Goal: Task Accomplishment & Management: Use online tool/utility

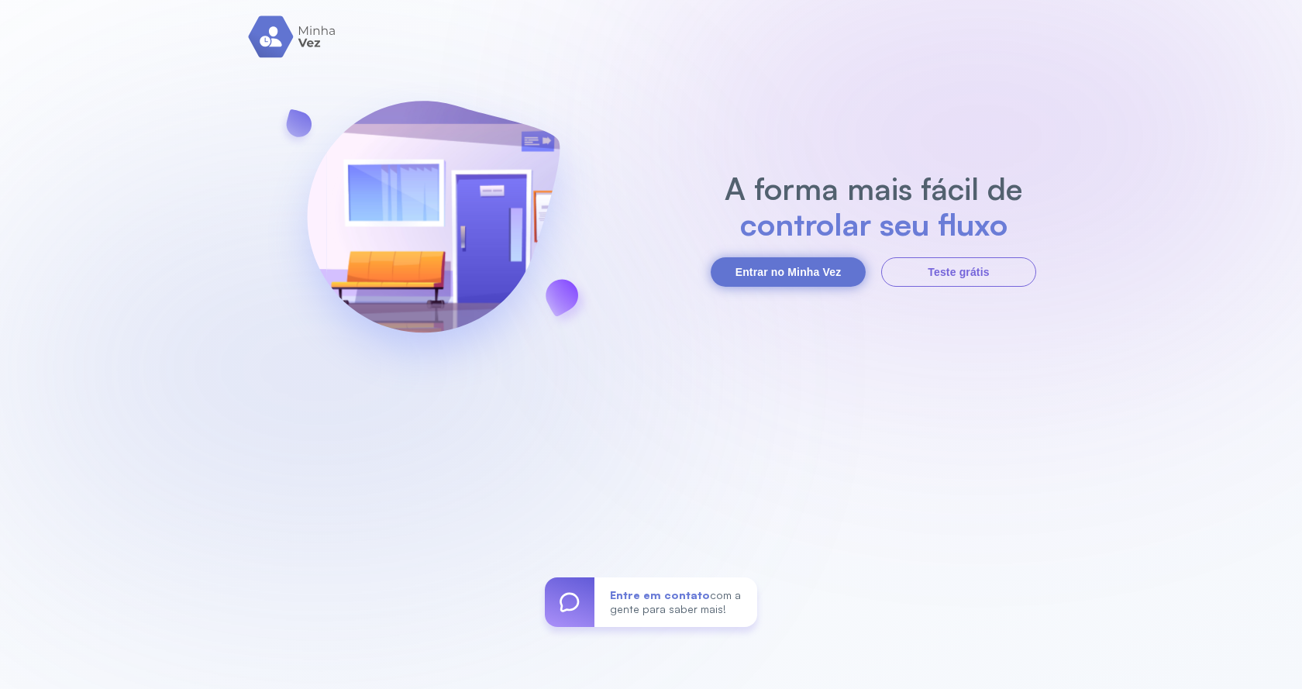
click at [839, 269] on button "Entrar no Minha Vez" at bounding box center [788, 271] width 155 height 29
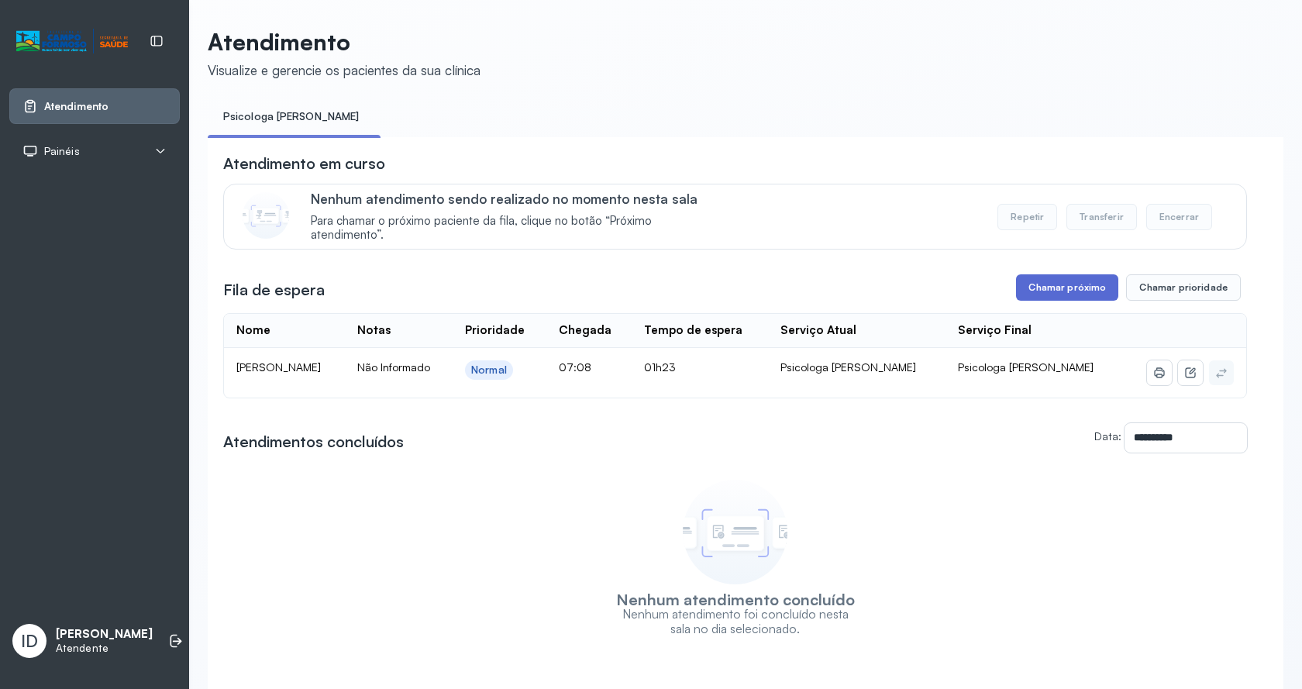
click at [1102, 286] on button "Chamar próximo" at bounding box center [1067, 287] width 102 height 26
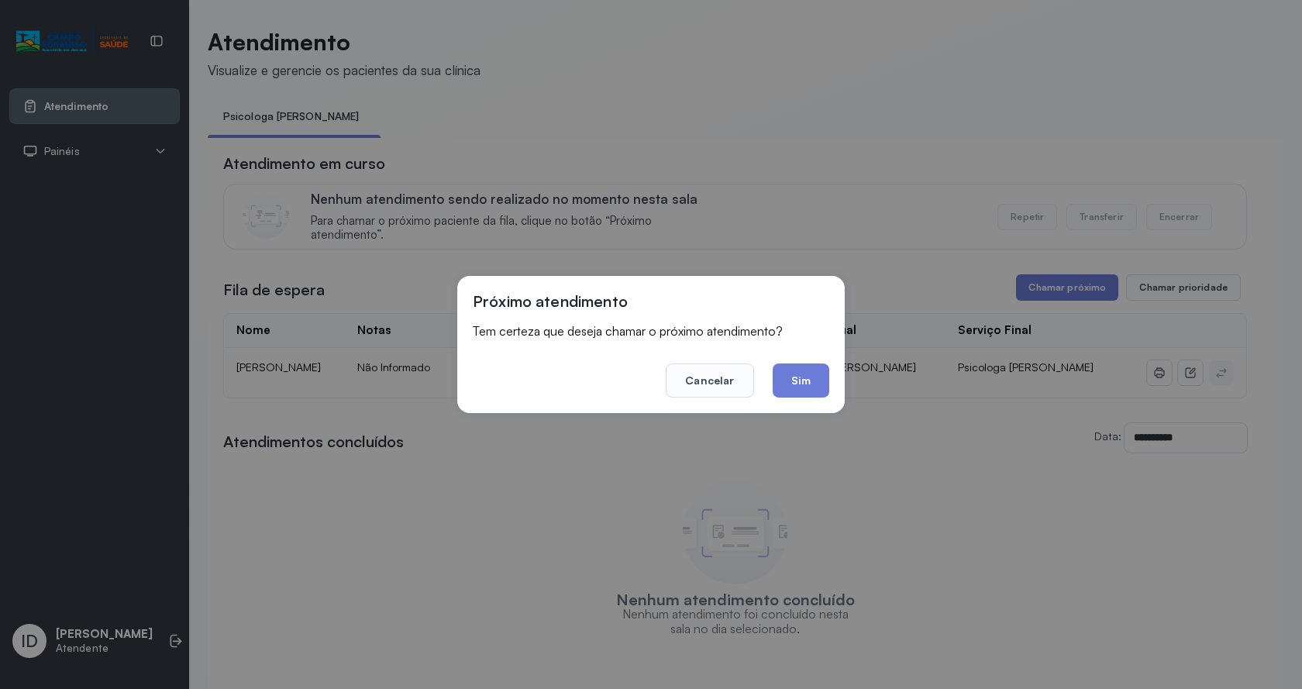
drag, startPoint x: 784, startPoint y: 387, endPoint x: 657, endPoint y: 231, distance: 201.0
click at [779, 382] on button "Sim" at bounding box center [801, 380] width 57 height 34
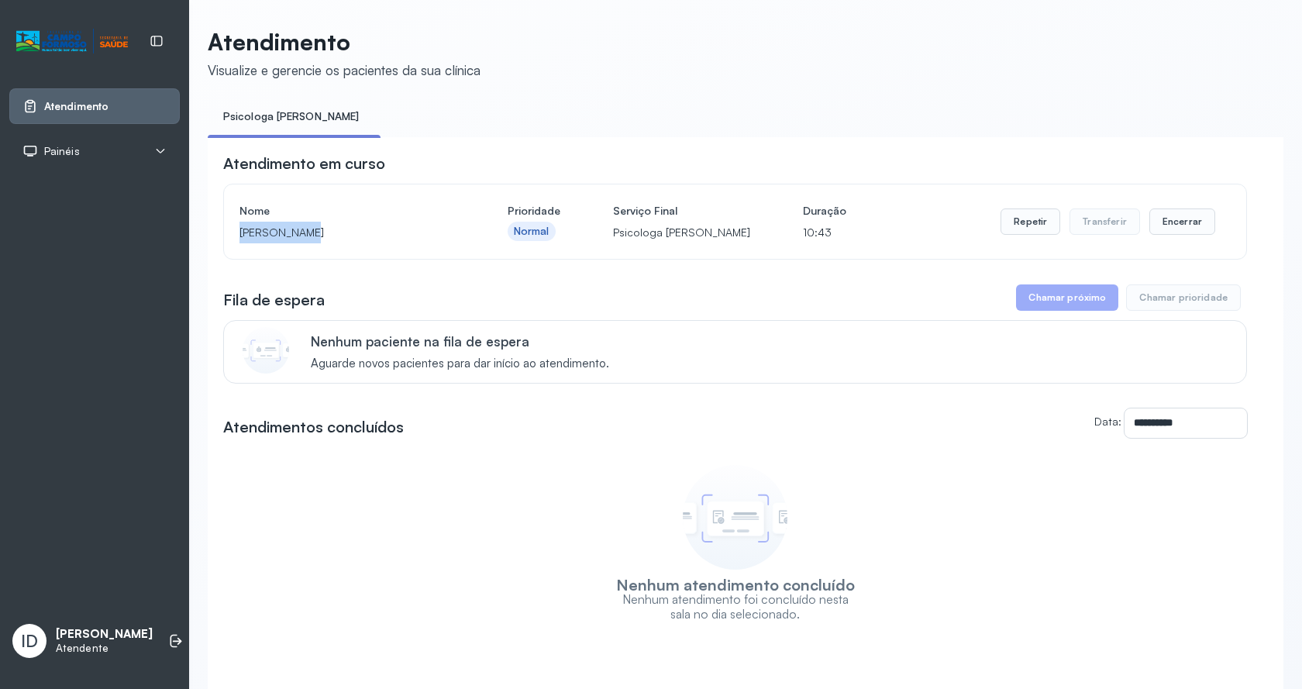
drag, startPoint x: 239, startPoint y: 235, endPoint x: 298, endPoint y: 237, distance: 58.2
click at [298, 237] on p "[PERSON_NAME]" at bounding box center [346, 233] width 215 height 22
copy p "[PERSON_NAME]"
click at [1165, 220] on button "Encerrar" at bounding box center [1182, 221] width 66 height 26
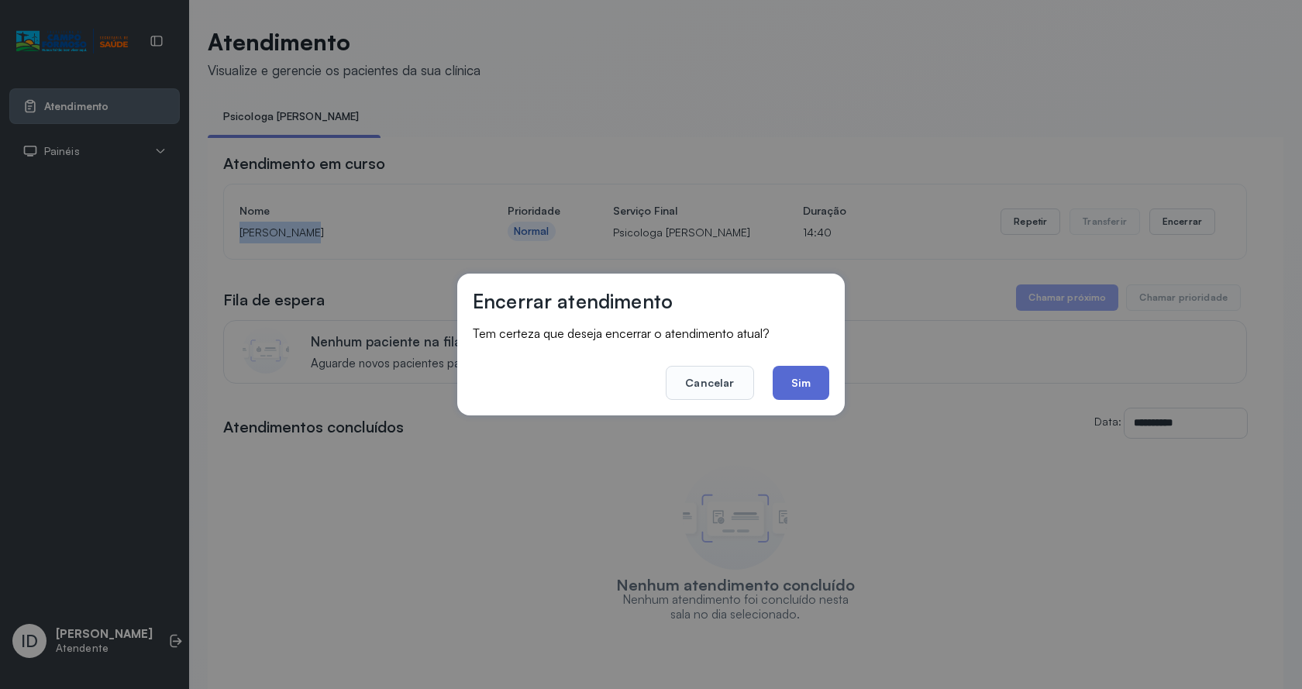
click at [810, 387] on button "Sim" at bounding box center [801, 383] width 57 height 34
